Goal: Navigation & Orientation: Find specific page/section

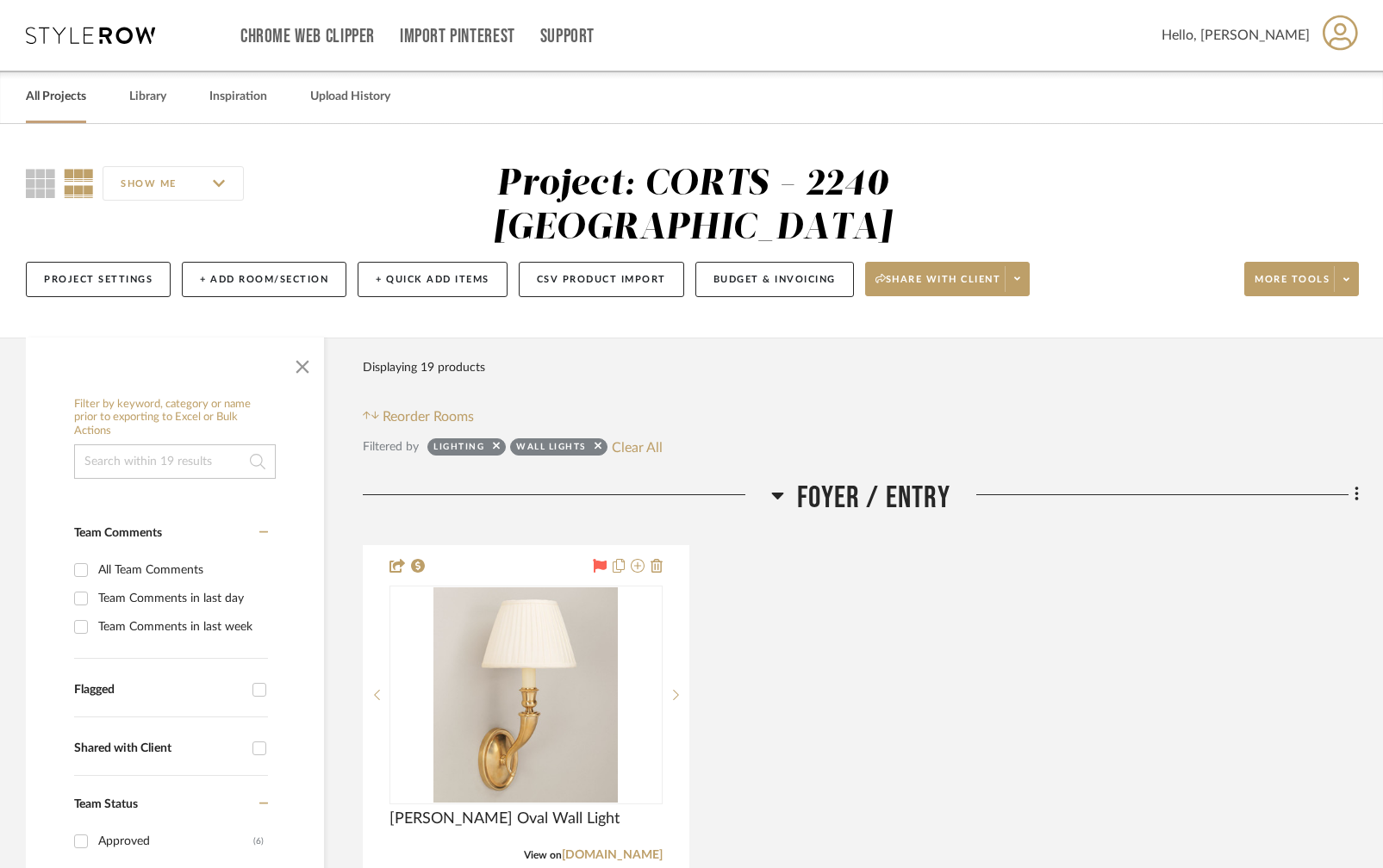
click at [37, 98] on link "All Projects" at bounding box center [55, 98] width 60 height 24
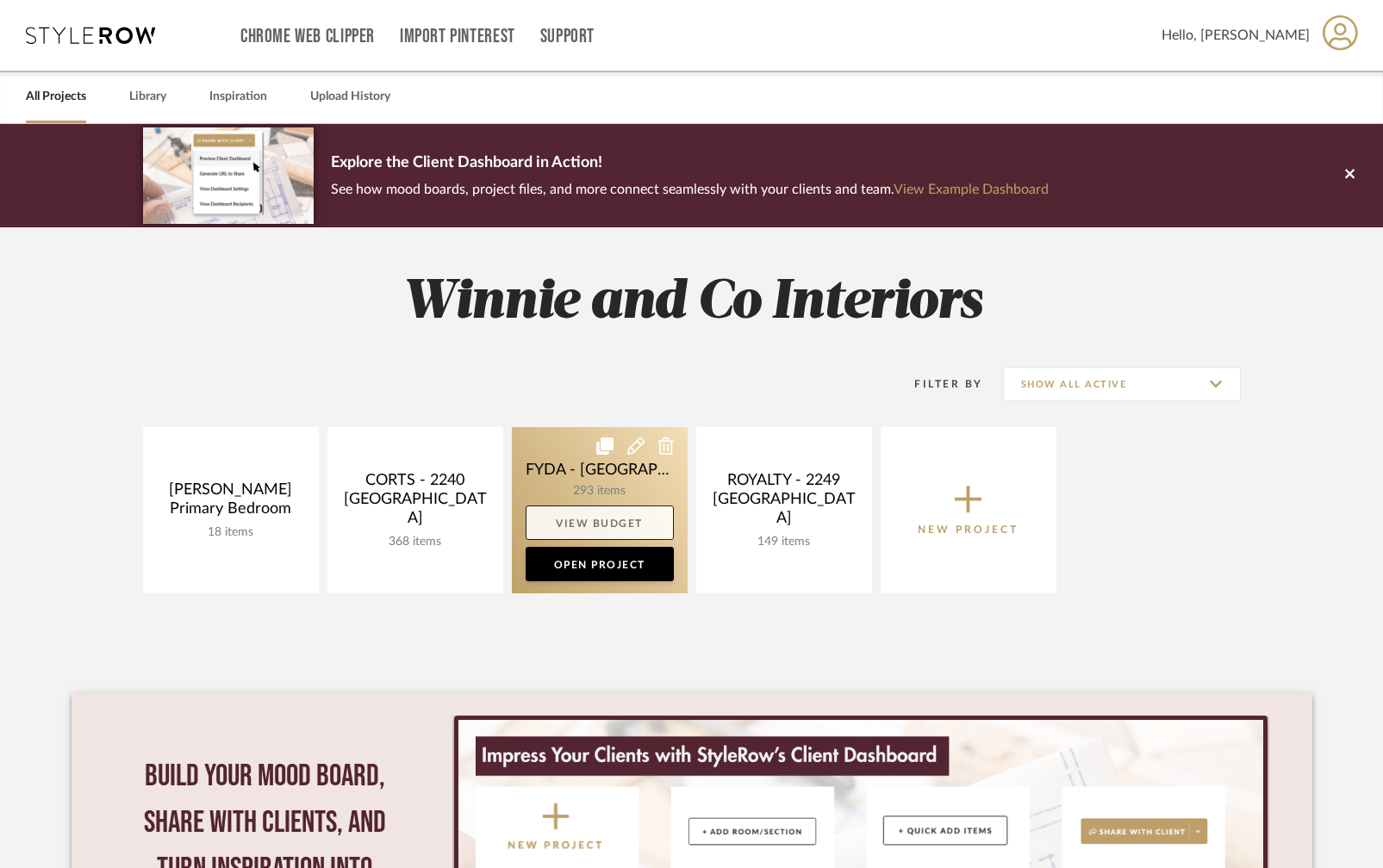
click at [608, 512] on link "View Budget" at bounding box center [599, 522] width 148 height 34
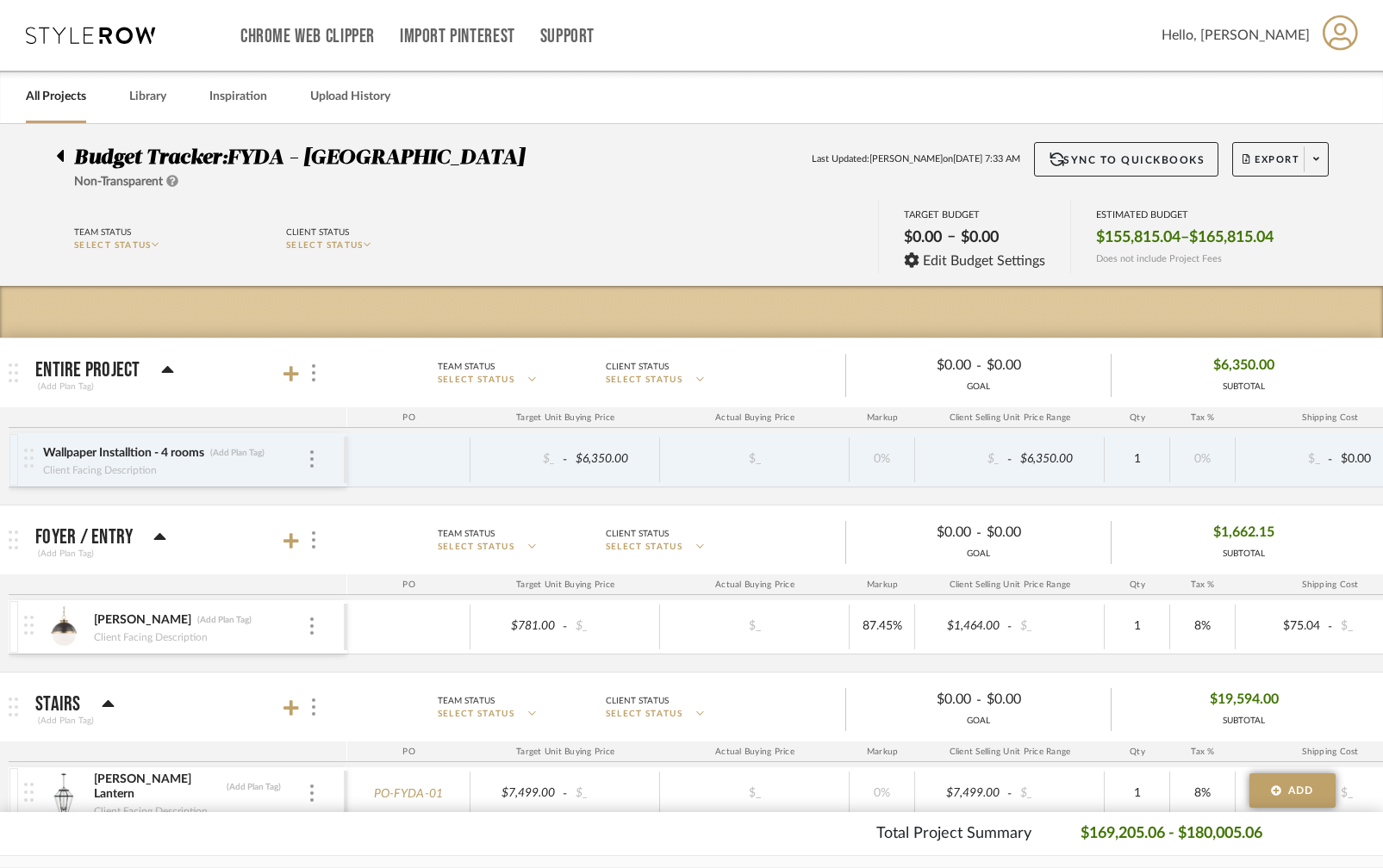
click at [56, 98] on link "All Projects" at bounding box center [55, 98] width 60 height 24
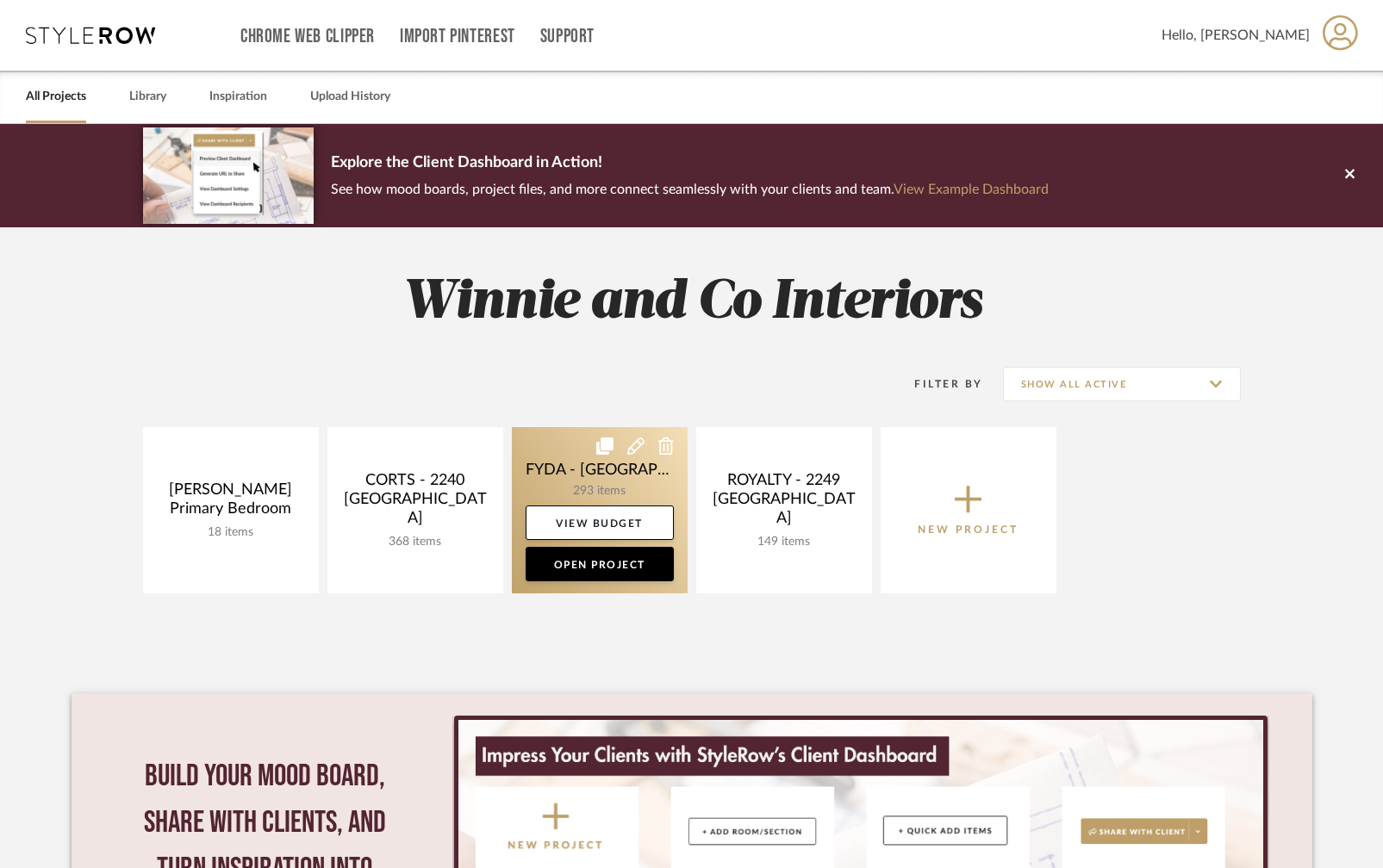
click at [547, 465] on link at bounding box center [599, 510] width 175 height 167
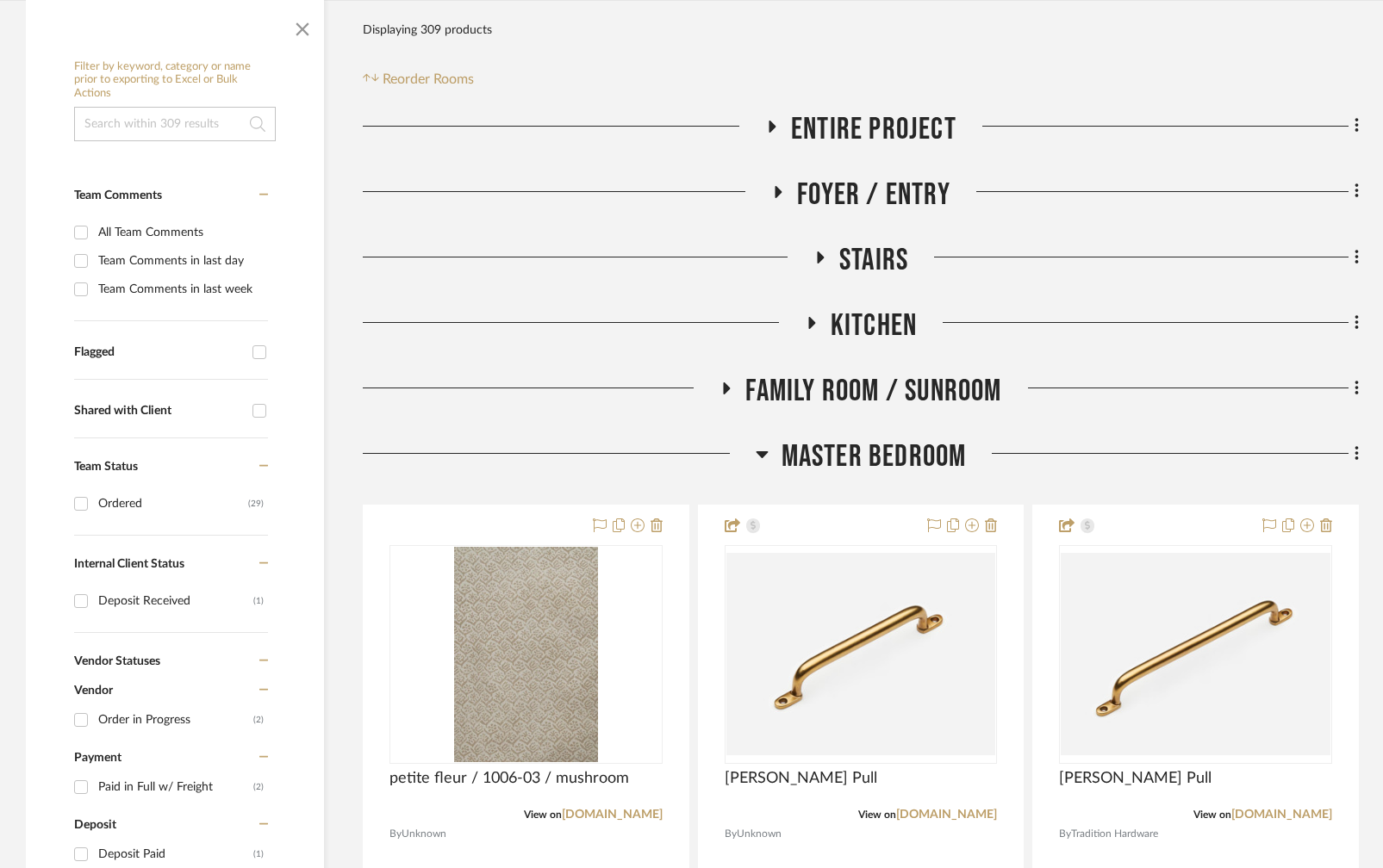
scroll to position [353, 0]
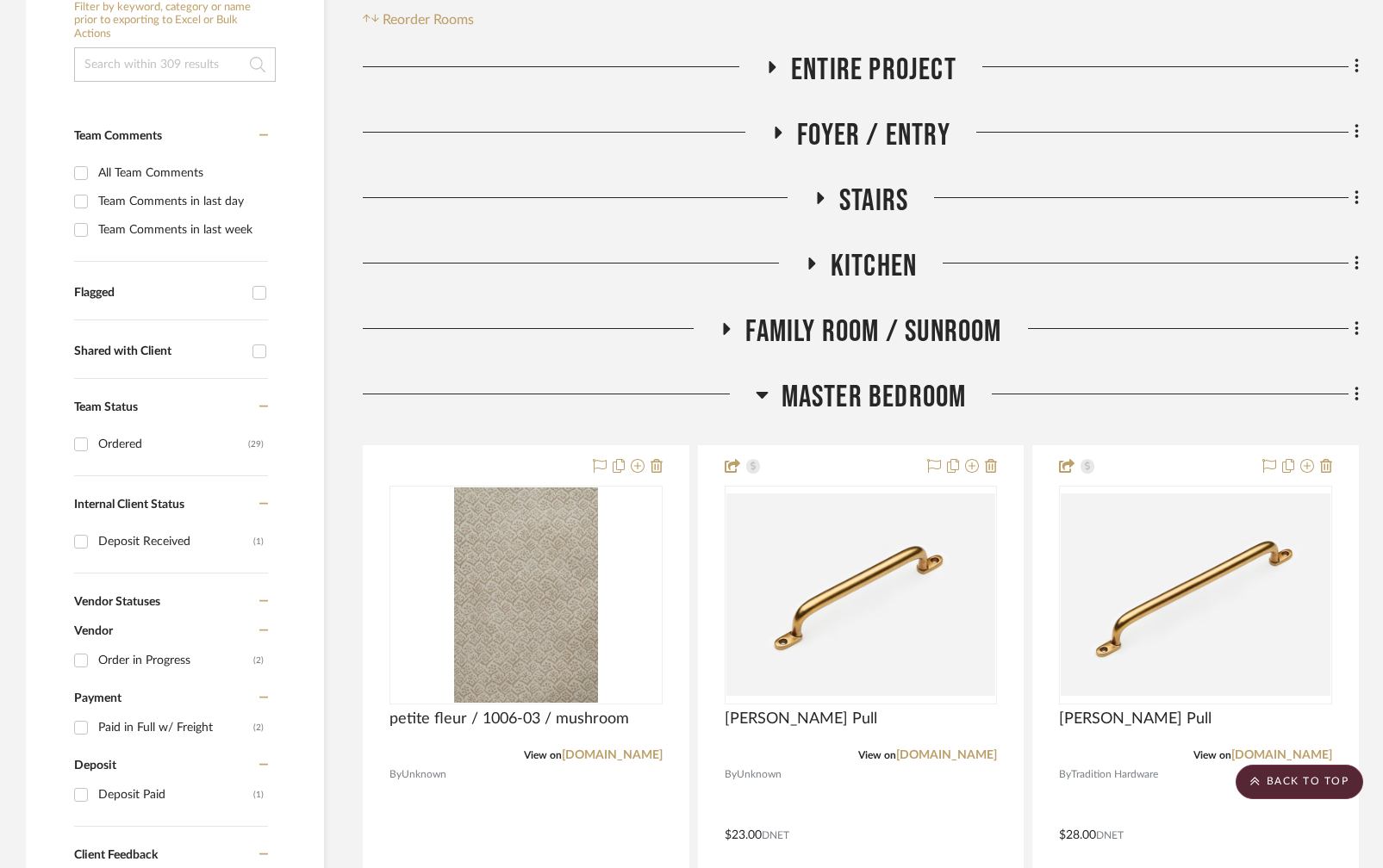
click at [766, 389] on icon at bounding box center [762, 394] width 13 height 21
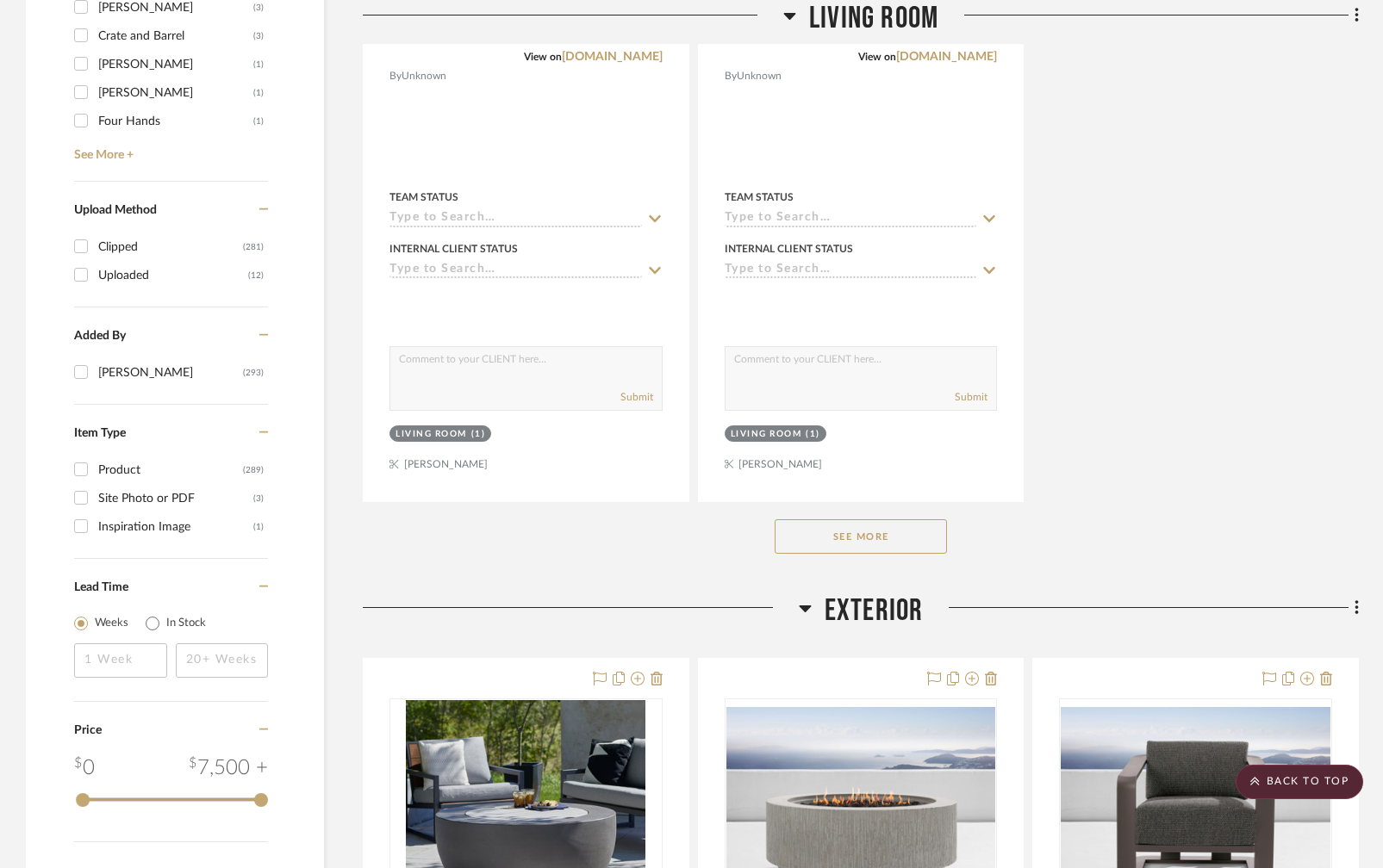
scroll to position [2721, 0]
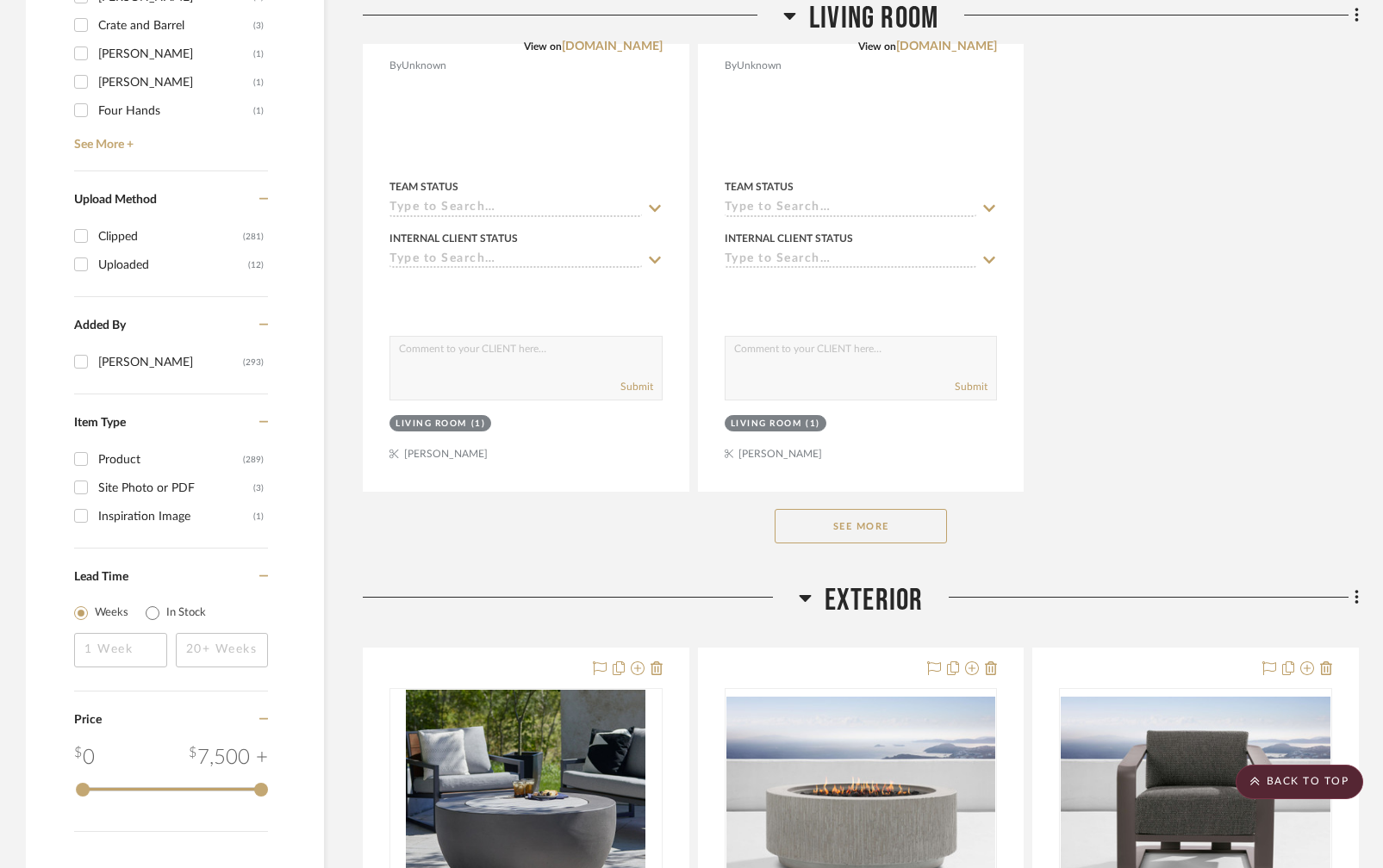
click at [862, 526] on button "See More" at bounding box center [861, 526] width 173 height 34
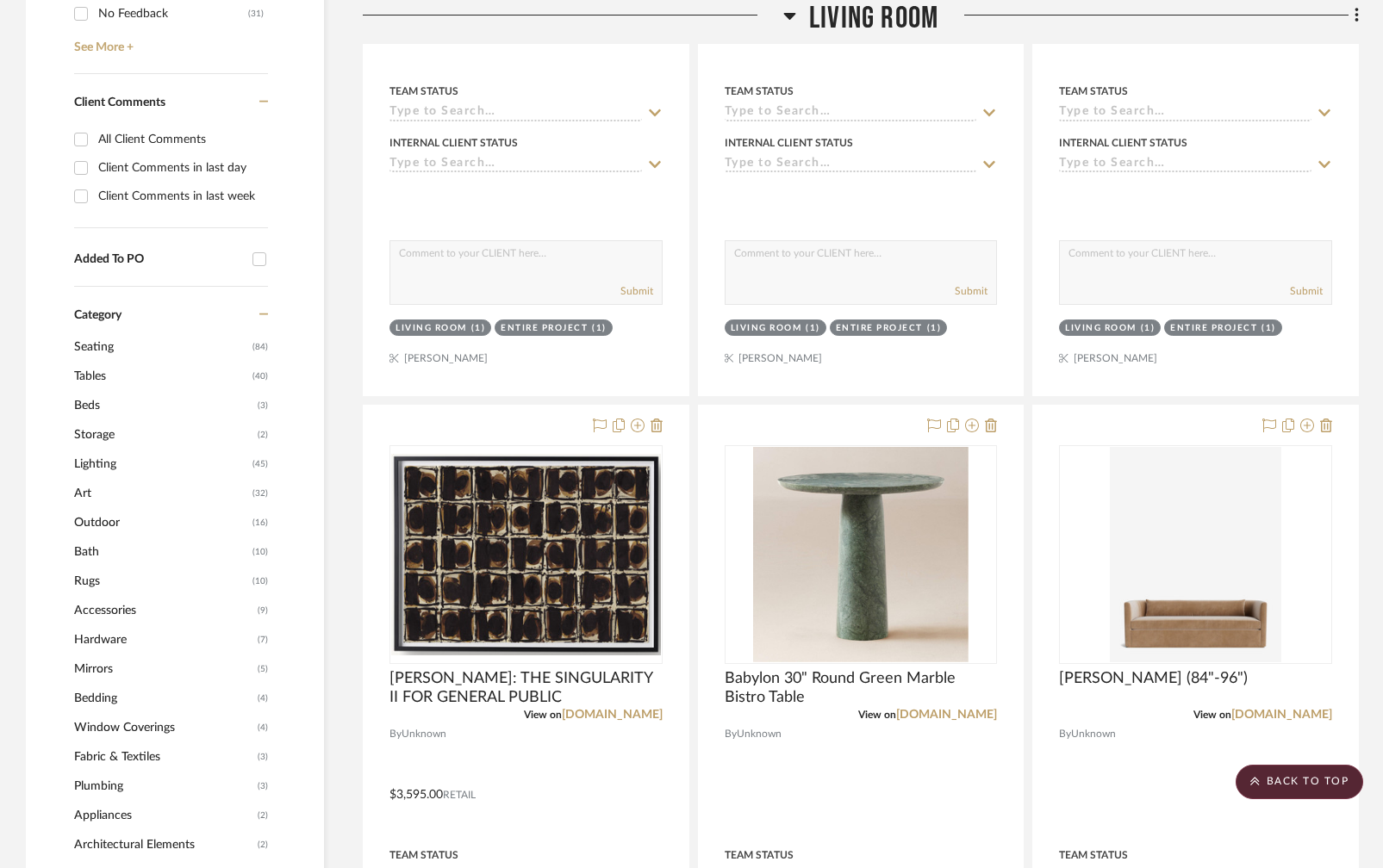
scroll to position [1305, 0]
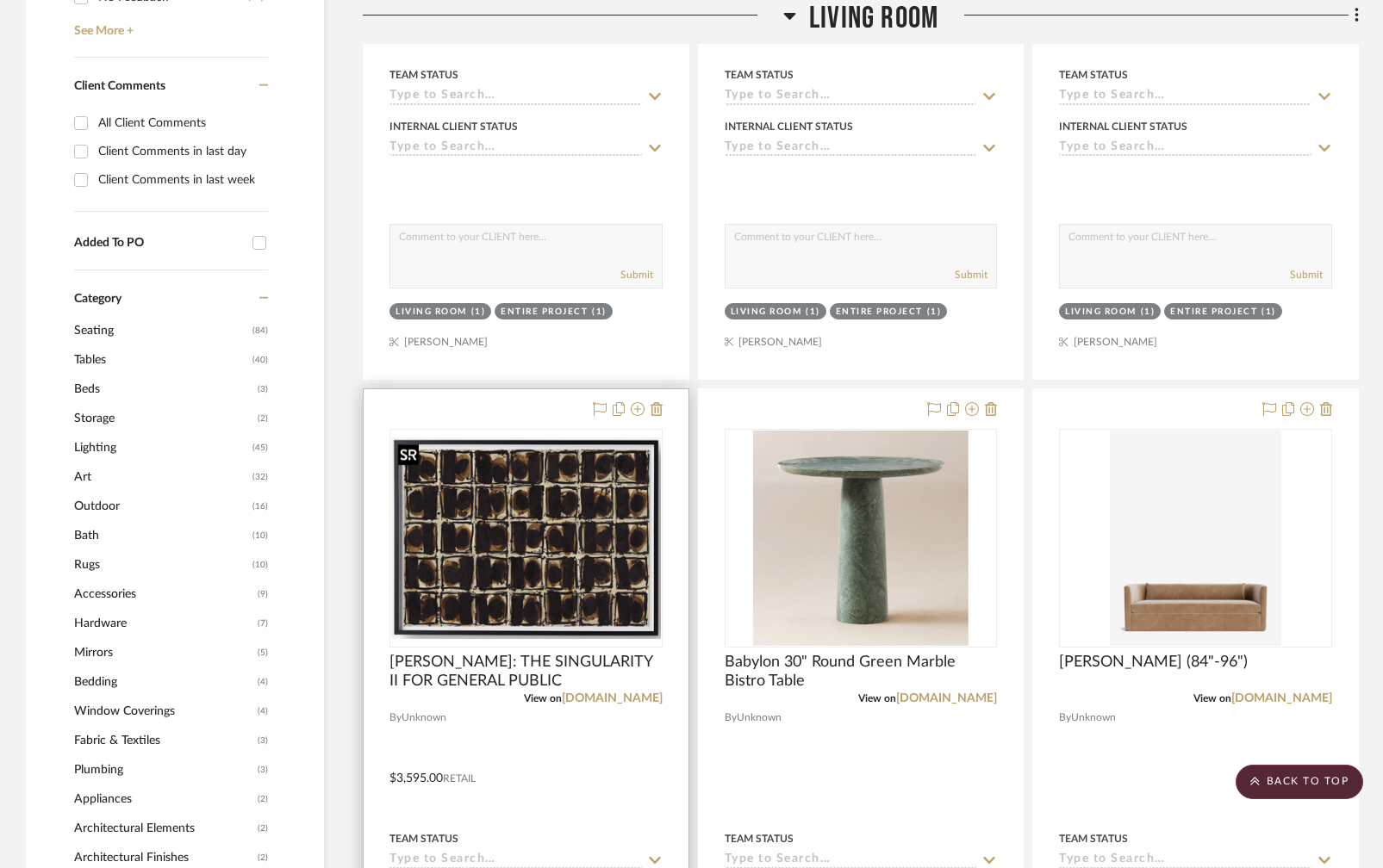
click at [572, 518] on img "0" at bounding box center [526, 538] width 270 height 201
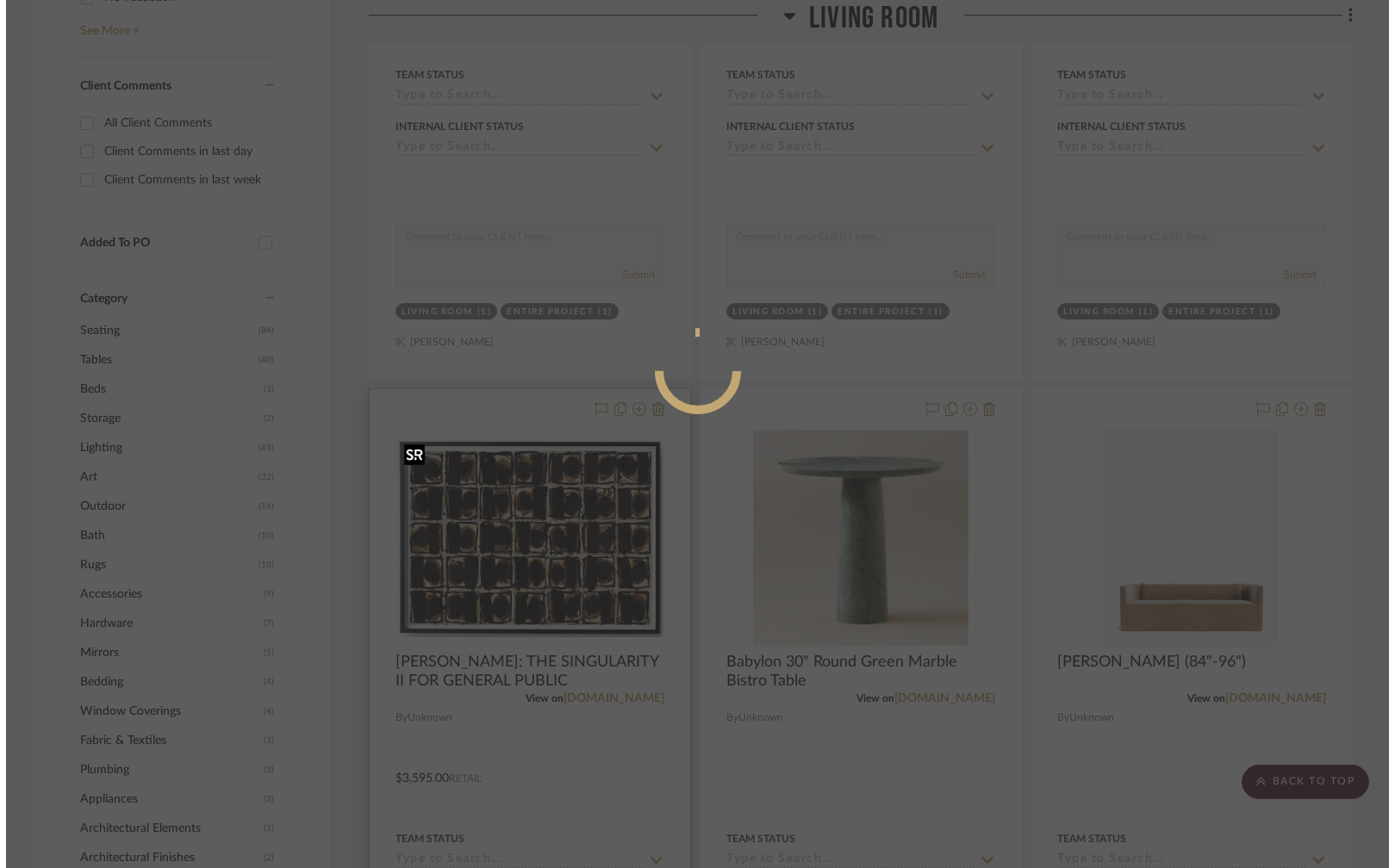
scroll to position [0, 0]
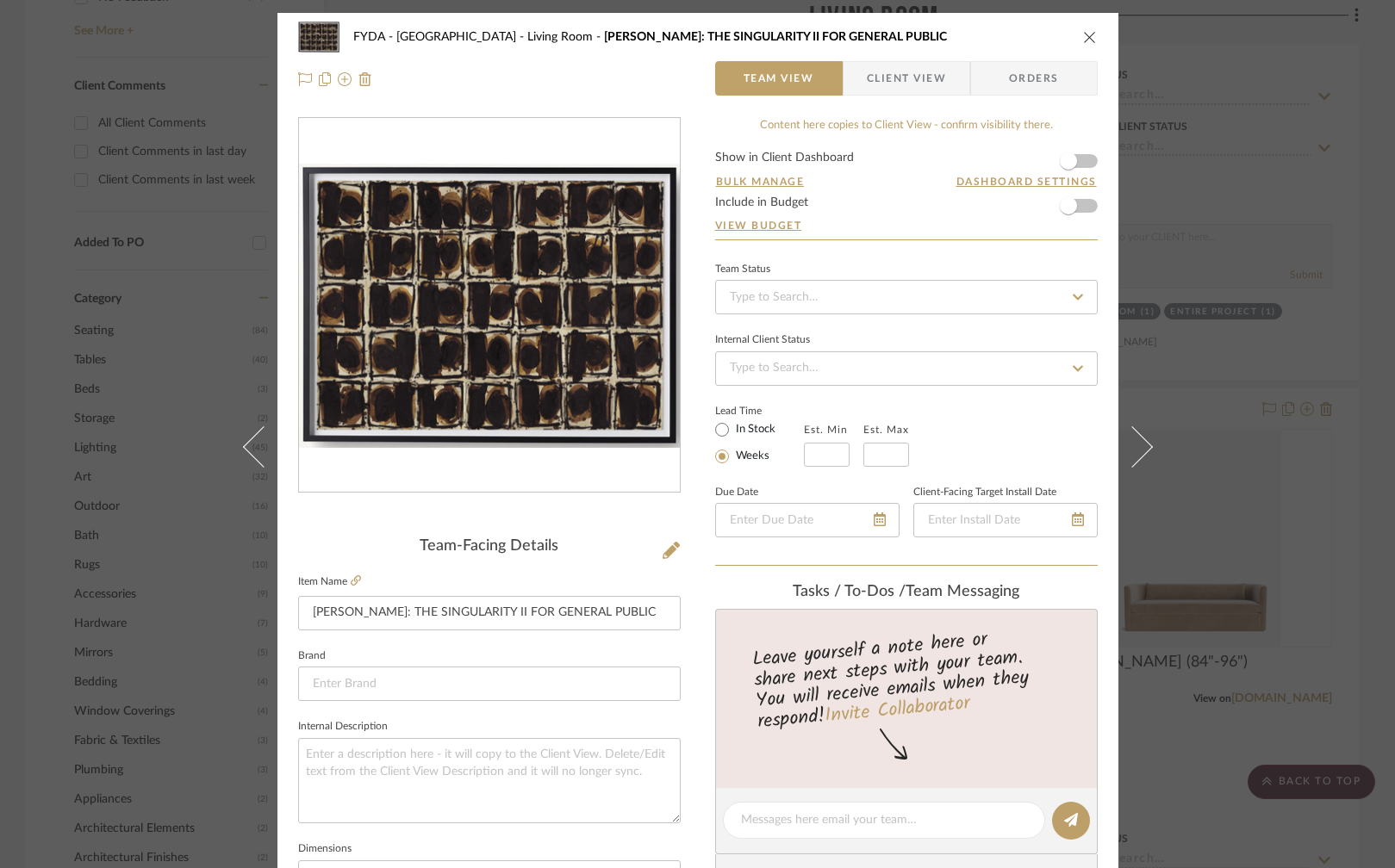
click at [1083, 31] on icon "close" at bounding box center [1090, 37] width 14 height 14
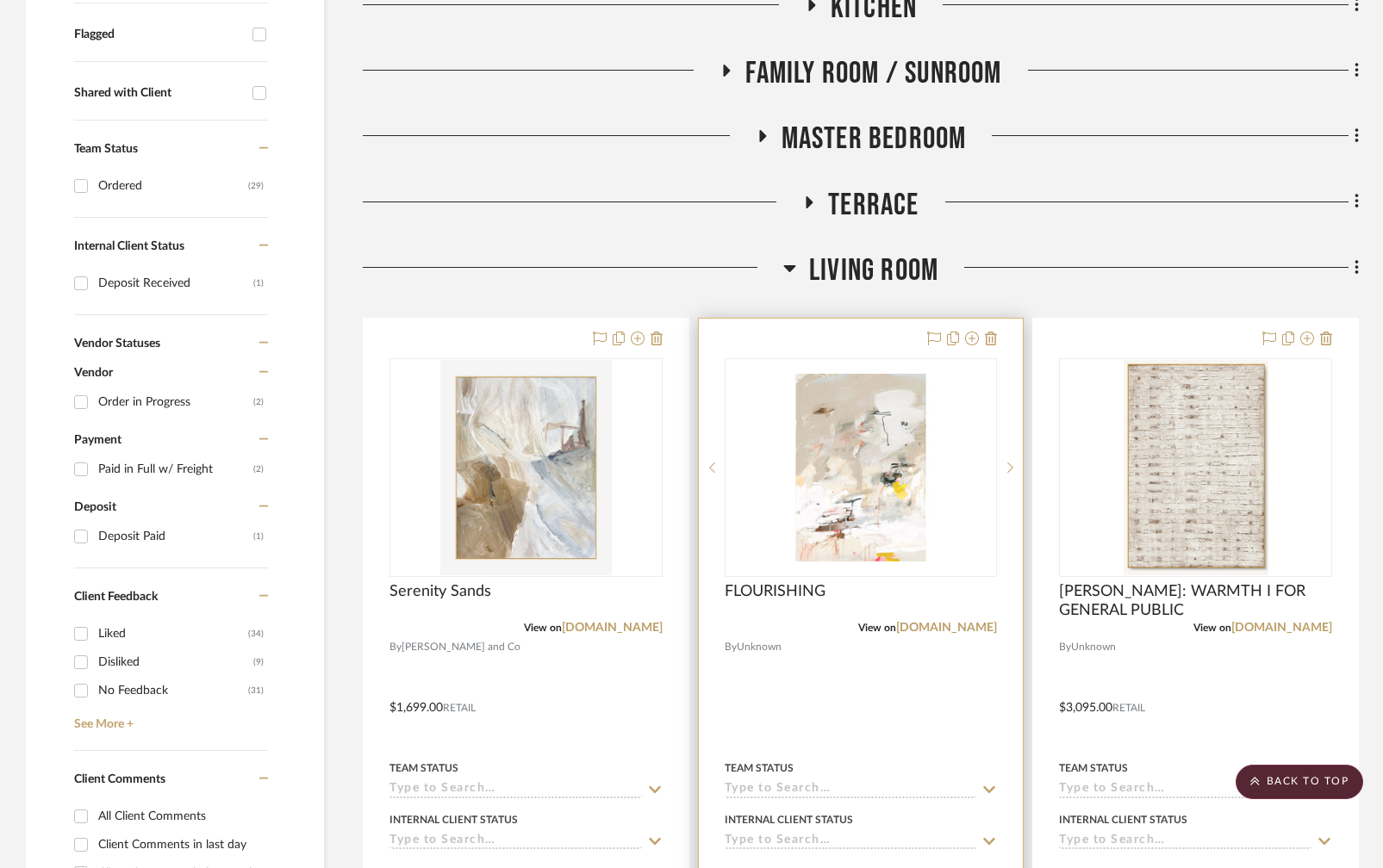
scroll to position [701, 0]
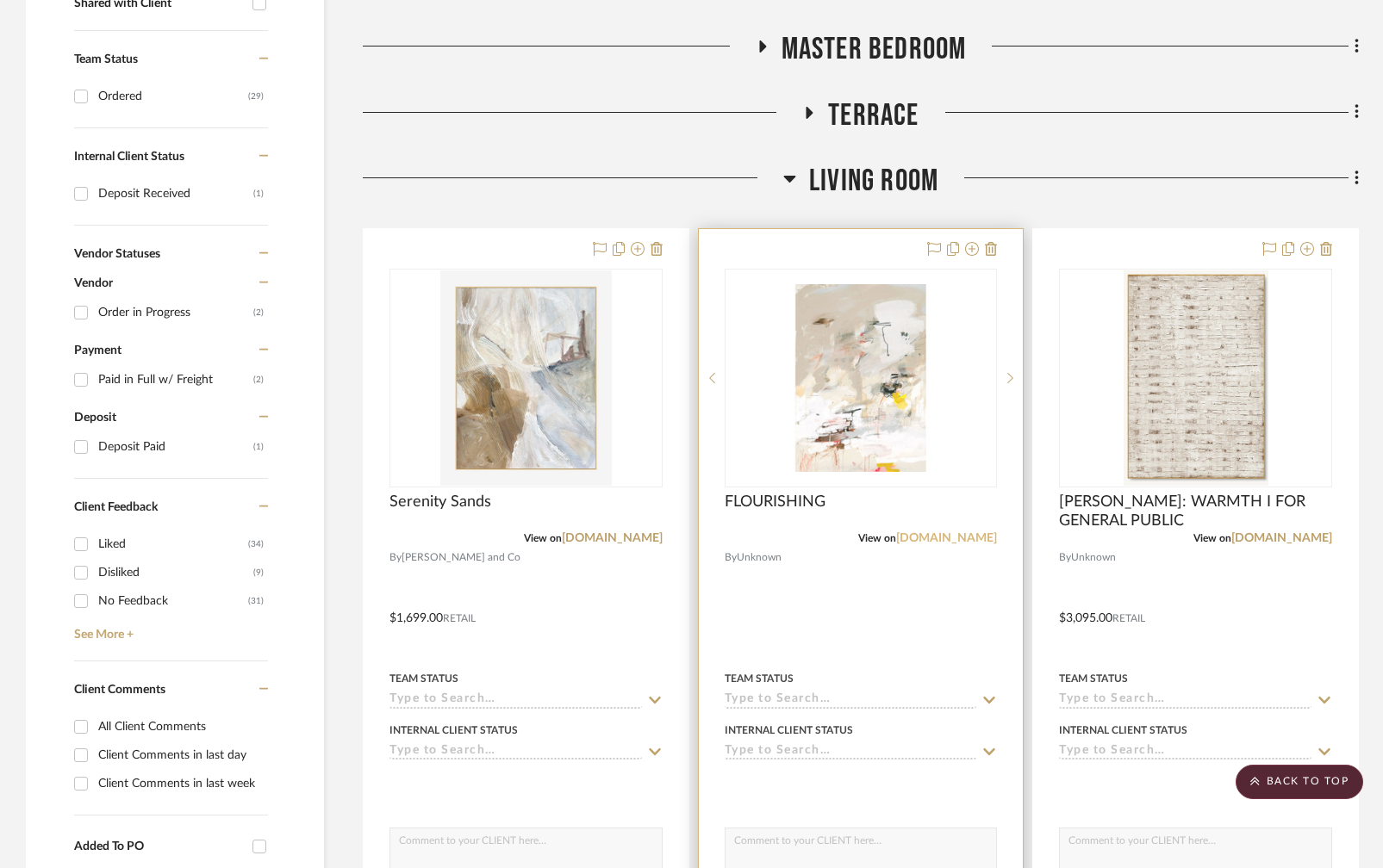
click at [938, 538] on link "[DOMAIN_NAME]" at bounding box center [946, 538] width 101 height 12
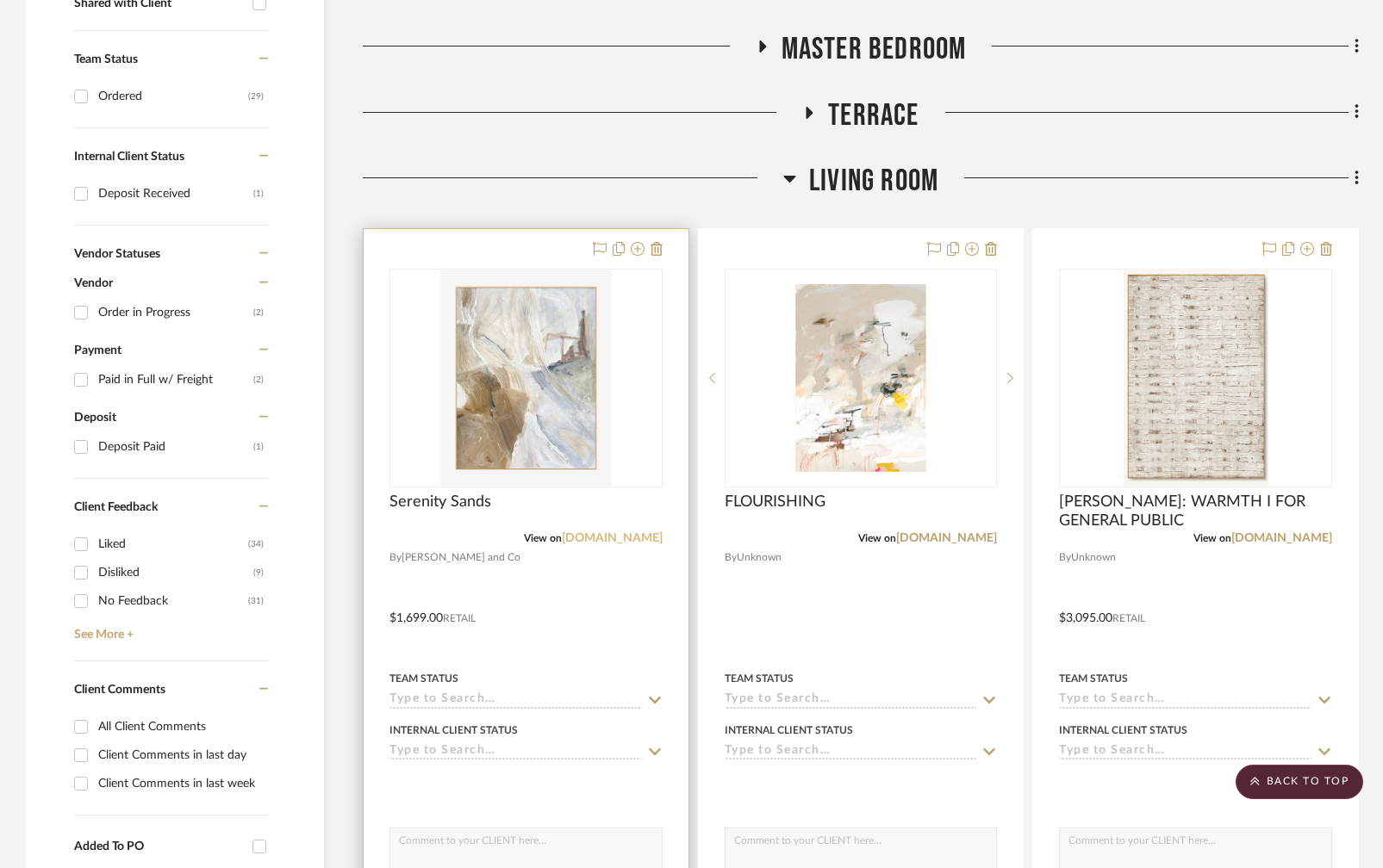
click at [618, 539] on link "[DOMAIN_NAME]" at bounding box center [612, 538] width 101 height 12
